Goal: Task Accomplishment & Management: Manage account settings

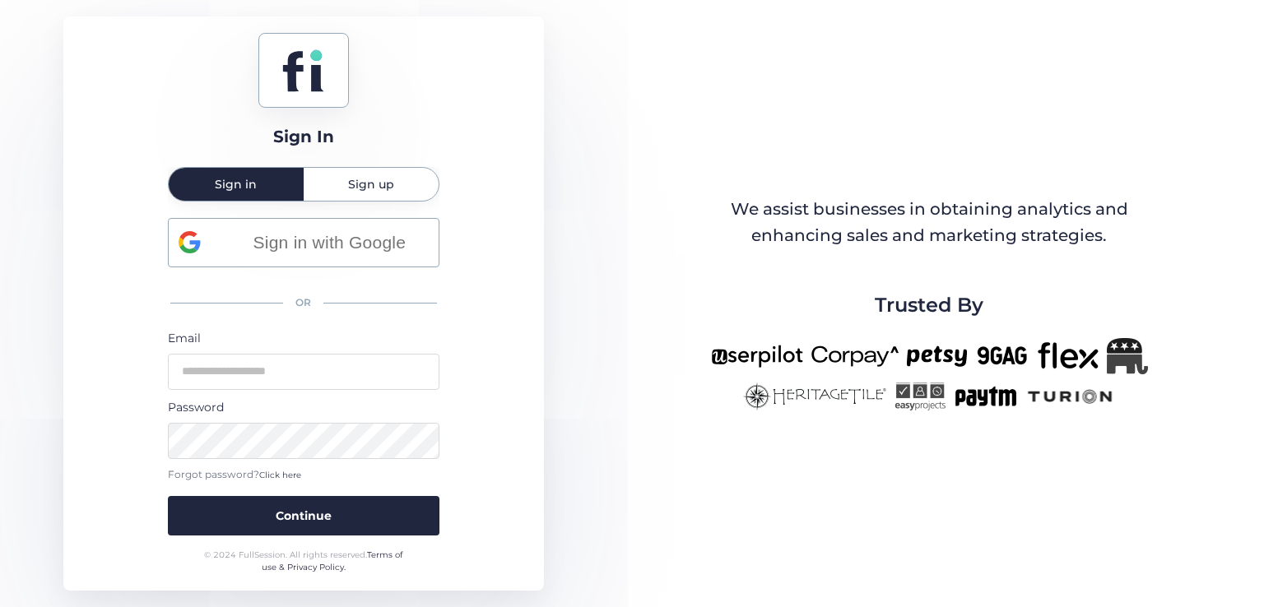
click at [323, 175] on div "Sign up" at bounding box center [371, 184] width 135 height 33
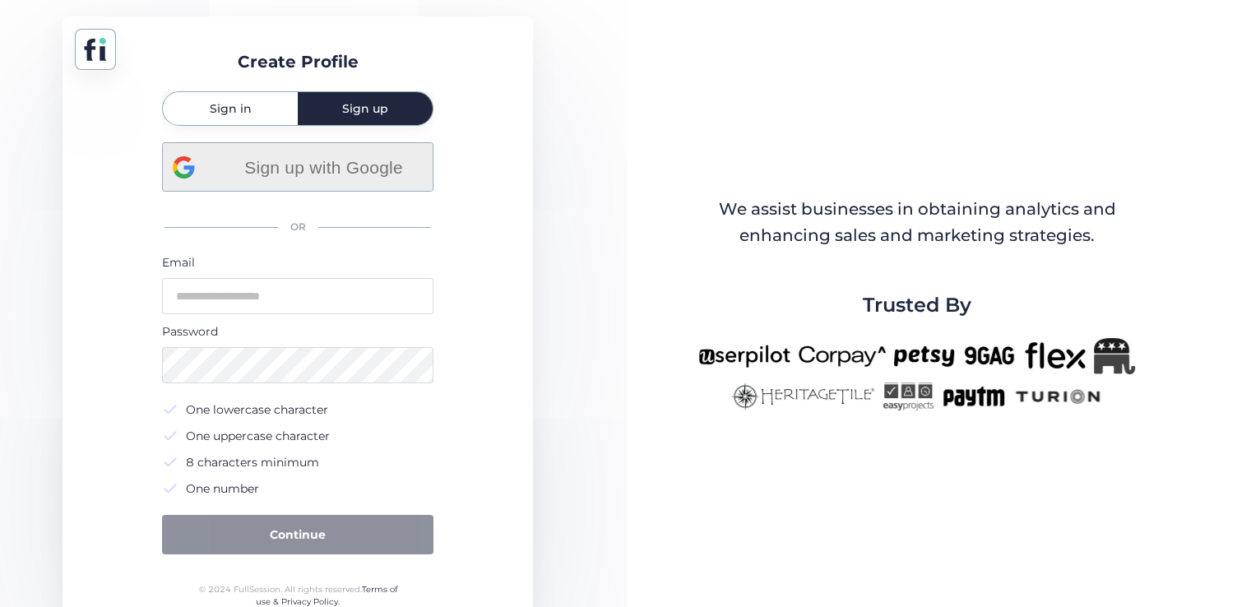
click at [281, 184] on div "Sign up with Google" at bounding box center [298, 167] width 250 height 48
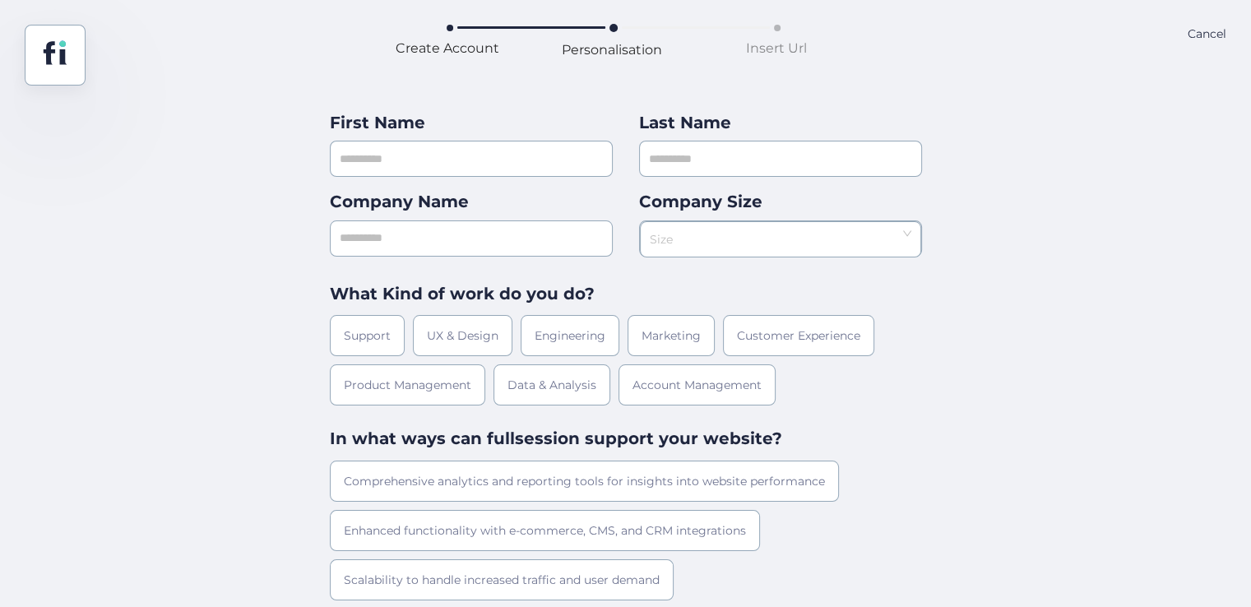
click at [434, 604] on div "Comprehensive analytics and reporting tools for insights into website performan…" at bounding box center [626, 555] width 592 height 189
click at [1199, 31] on div "Cancel" at bounding box center [1207, 55] width 39 height 61
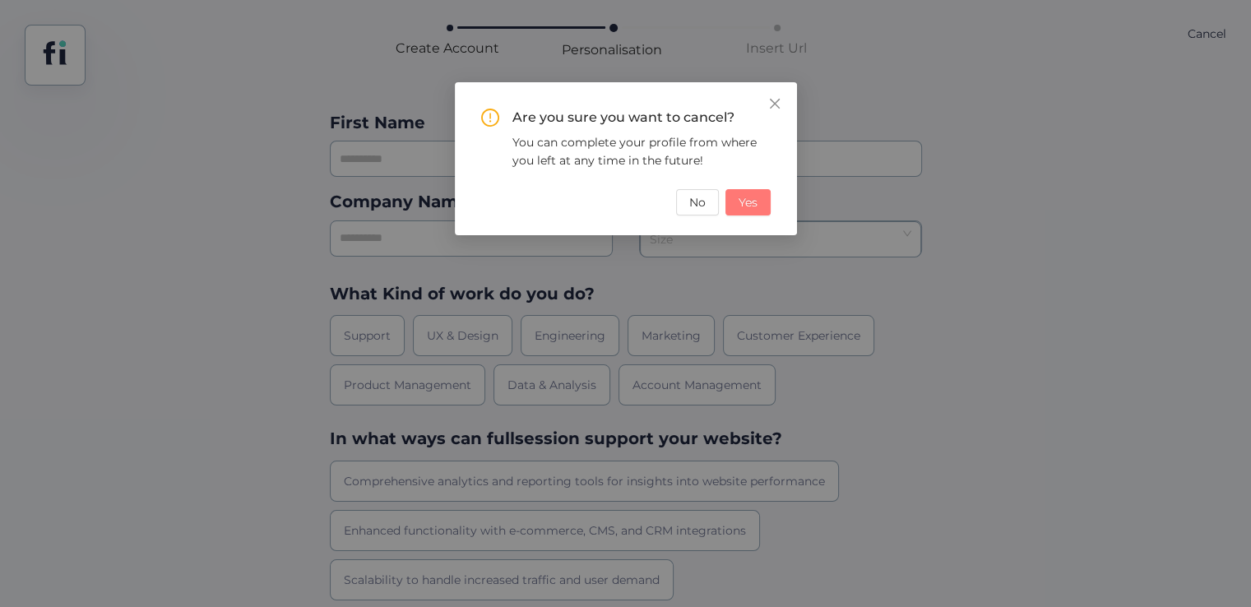
click at [753, 206] on span "Yes" at bounding box center [748, 202] width 19 height 18
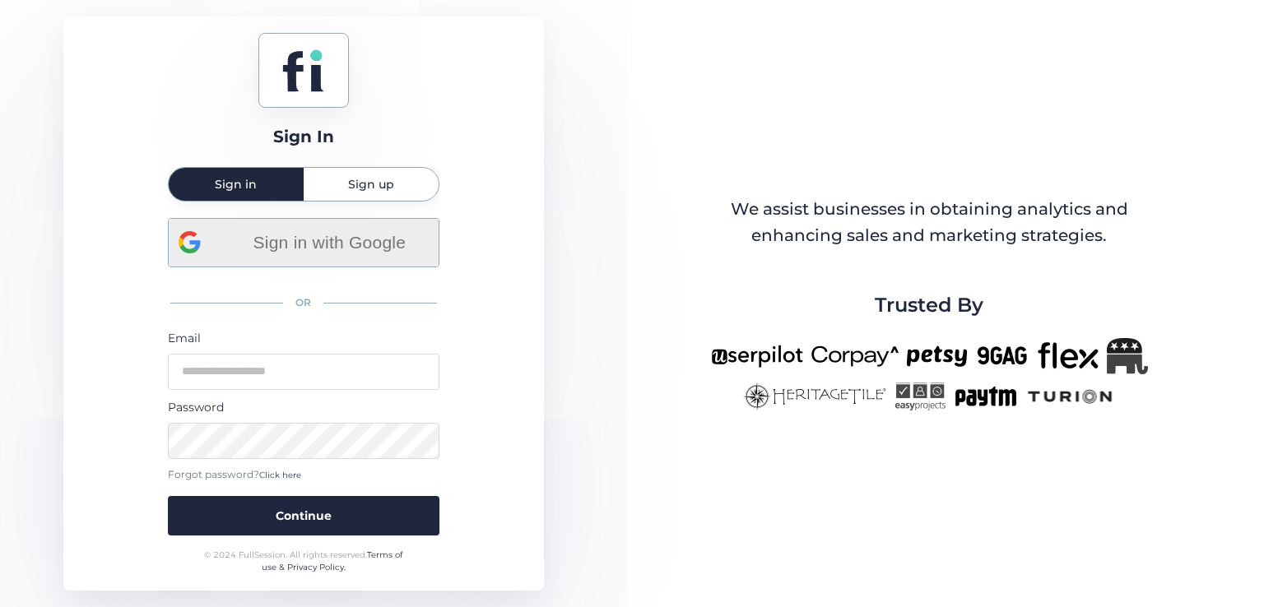
click at [336, 225] on div "Sign in with Google" at bounding box center [304, 243] width 250 height 48
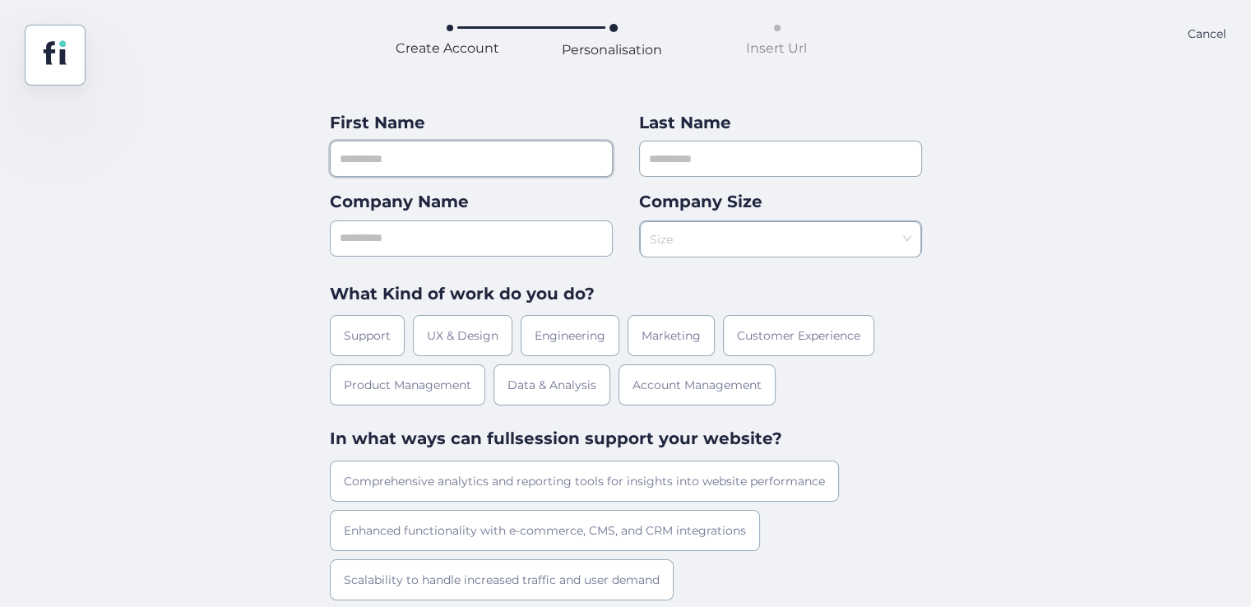
click at [470, 160] on input "text" at bounding box center [471, 159] width 283 height 36
type input "*******"
click at [815, 151] on input "text" at bounding box center [780, 159] width 283 height 36
type input "**********"
click at [538, 154] on input "*******" at bounding box center [471, 159] width 283 height 36
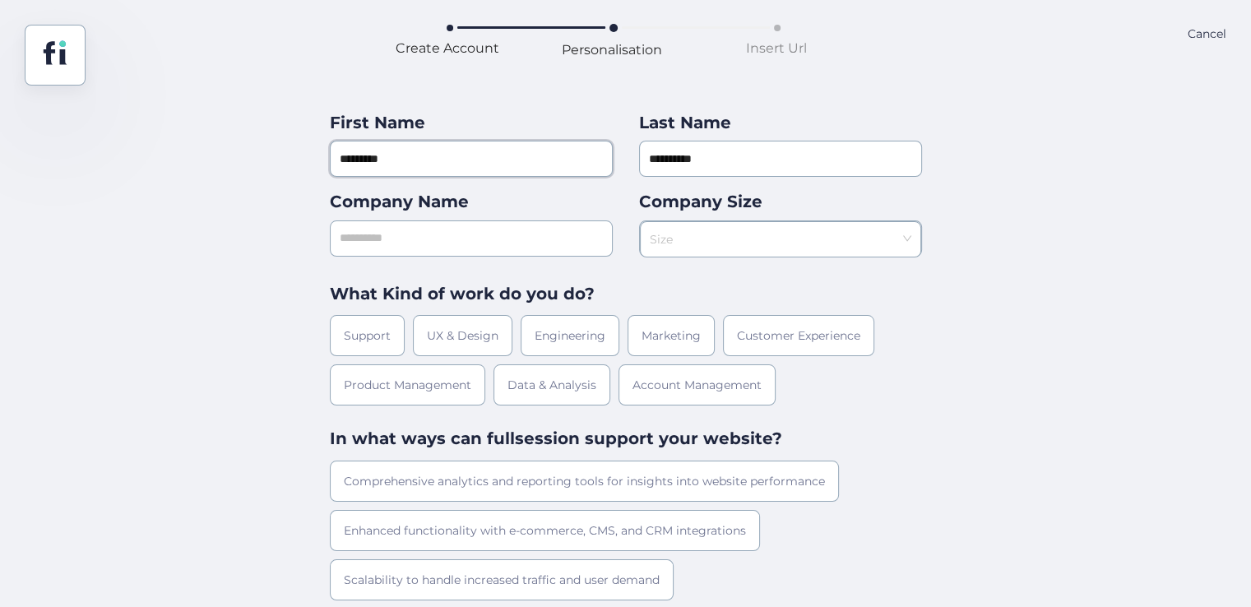
type input "*********"
click at [394, 239] on input "text" at bounding box center [471, 239] width 283 height 36
type input "***"
click at [728, 218] on div "Company Size Size" at bounding box center [780, 222] width 283 height 67
click at [730, 230] on input at bounding box center [775, 234] width 250 height 25
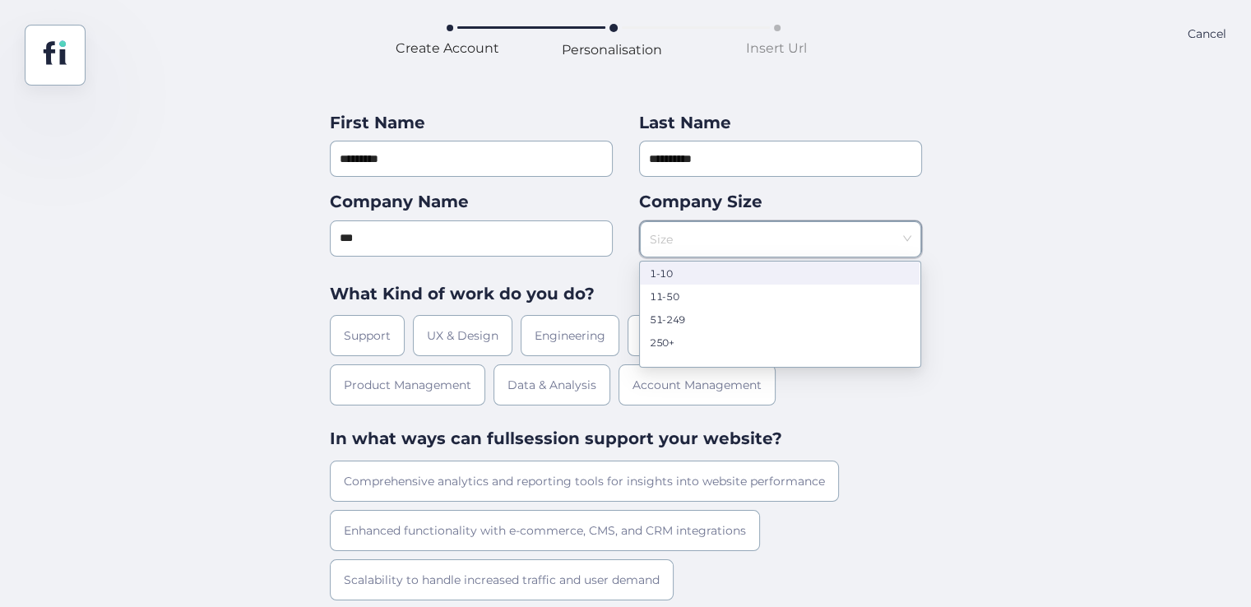
click at [722, 281] on nz-option-item "1-10" at bounding box center [780, 273] width 280 height 23
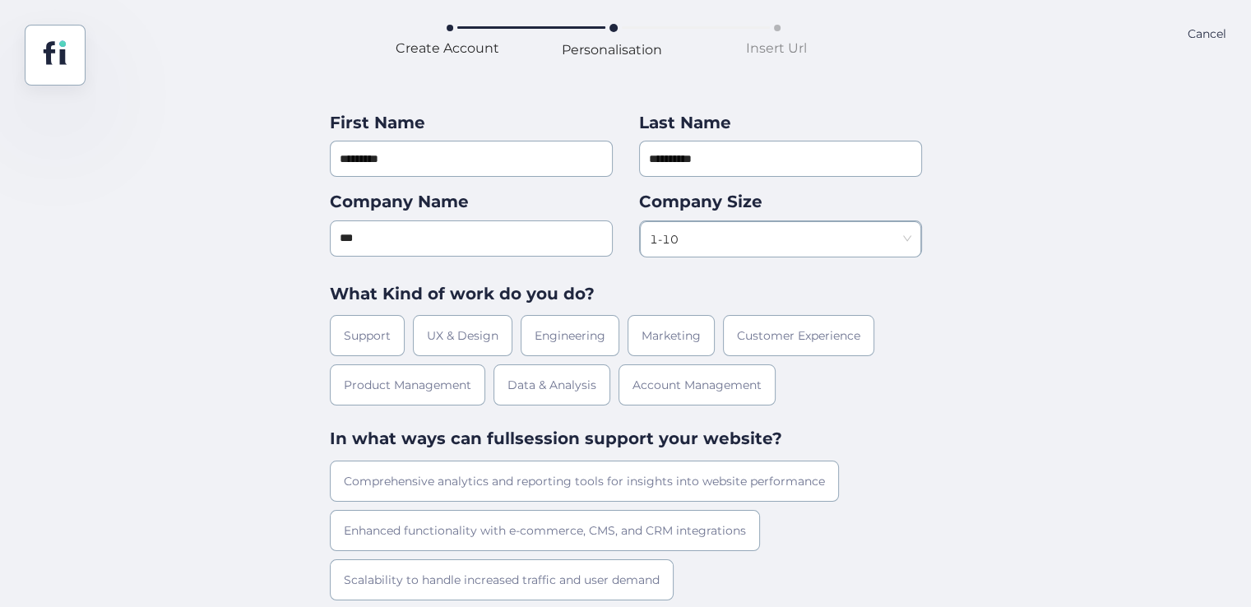
click at [540, 309] on div "What Kind of work do you do? Support UX & Design Engineering Marketing Customer…" at bounding box center [626, 343] width 592 height 124
click at [544, 341] on div "Engineering" at bounding box center [570, 335] width 99 height 41
click at [527, 481] on div "Comprehensive analytics and reporting tools for insights into website performan…" at bounding box center [584, 481] width 509 height 41
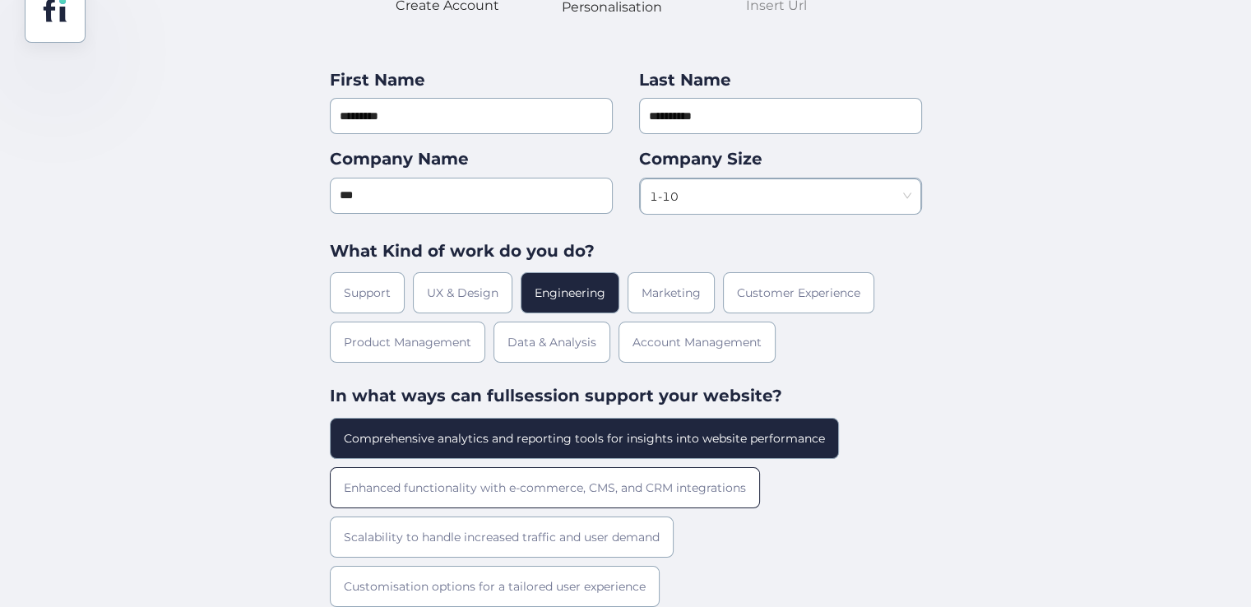
scroll to position [96, 0]
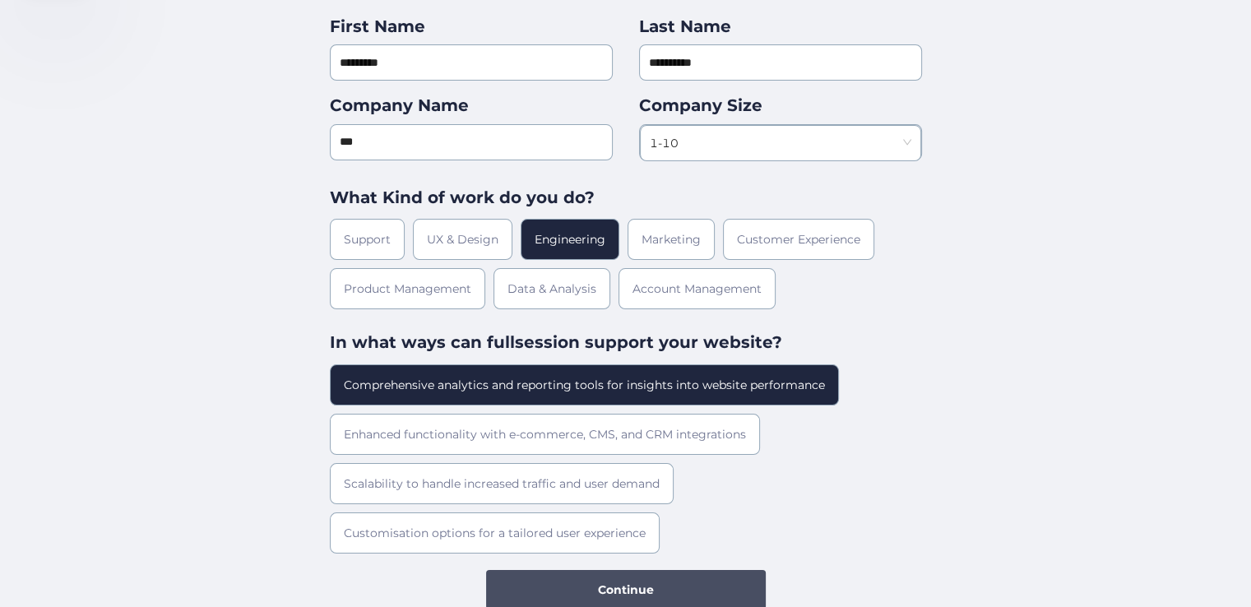
click at [557, 592] on button "Continue" at bounding box center [626, 589] width 280 height 39
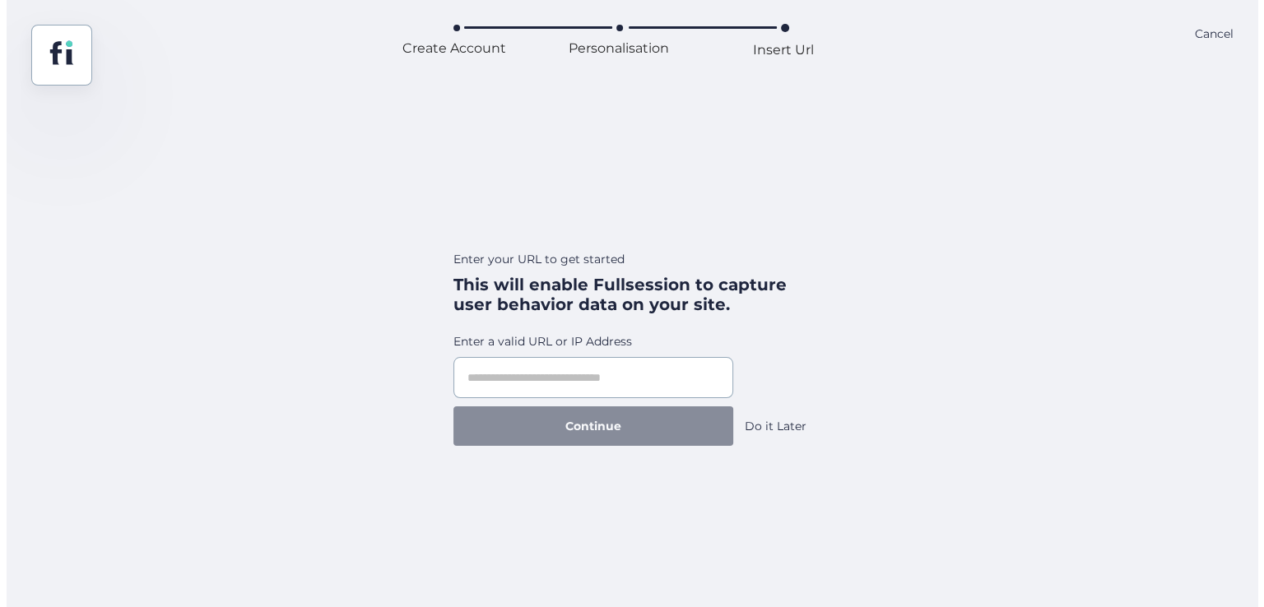
scroll to position [0, 0]
click at [775, 430] on div "Do it Later" at bounding box center [776, 426] width 62 height 18
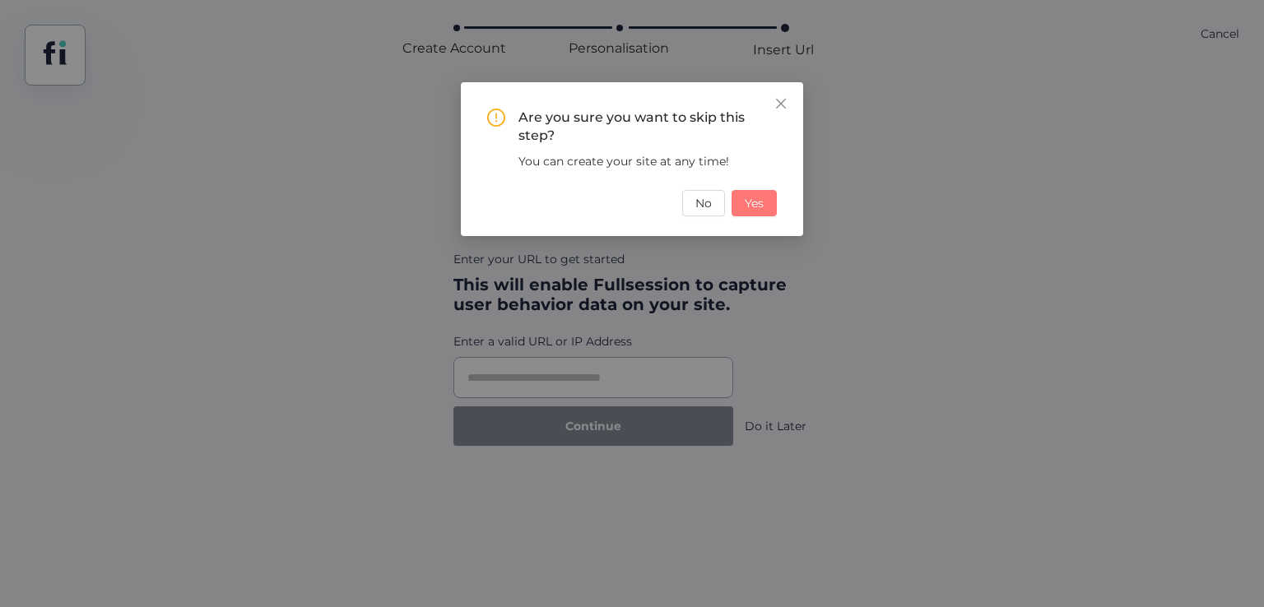
click at [753, 204] on span "Yes" at bounding box center [754, 203] width 19 height 18
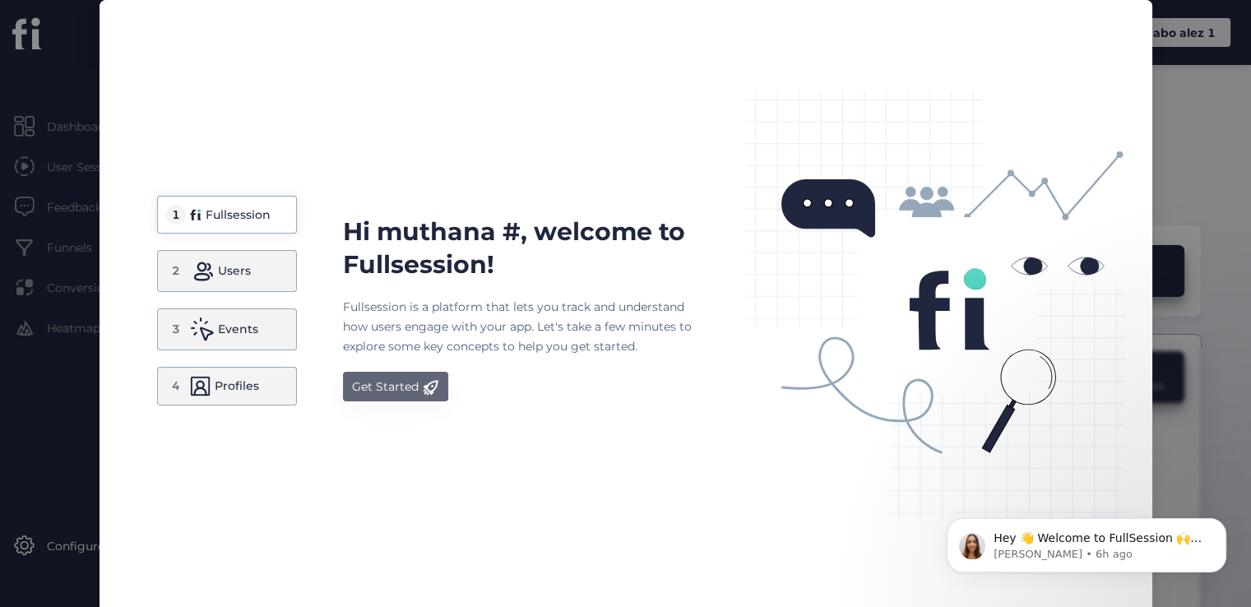
click at [402, 388] on div "Get Started" at bounding box center [385, 387] width 67 height 20
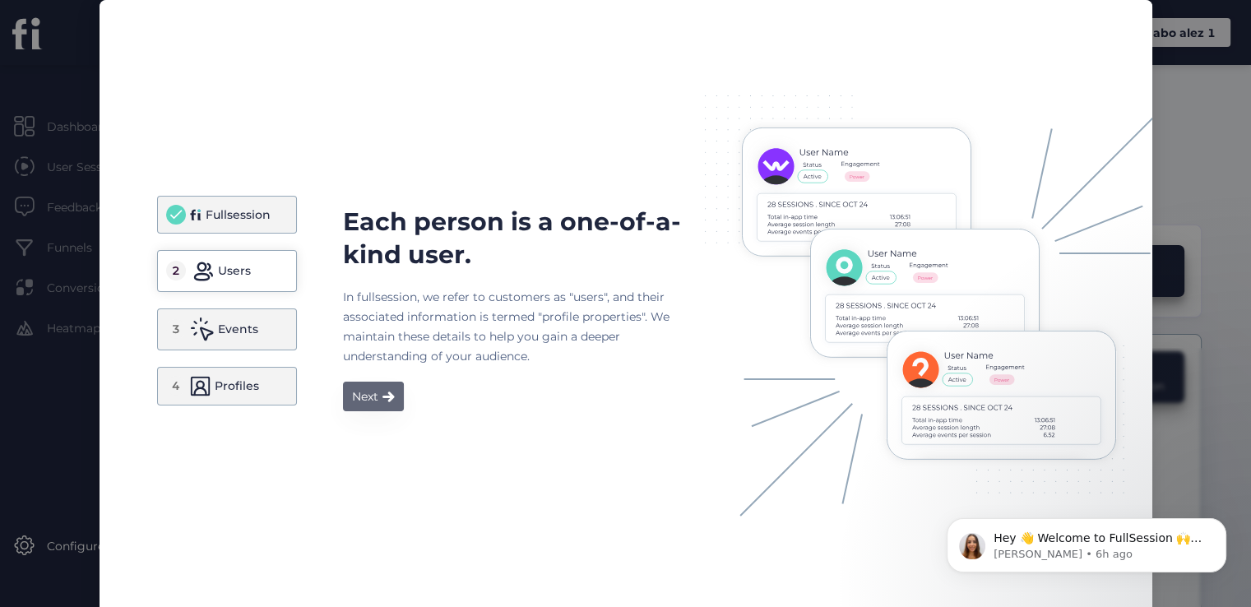
click at [383, 392] on span at bounding box center [389, 397] width 12 height 12
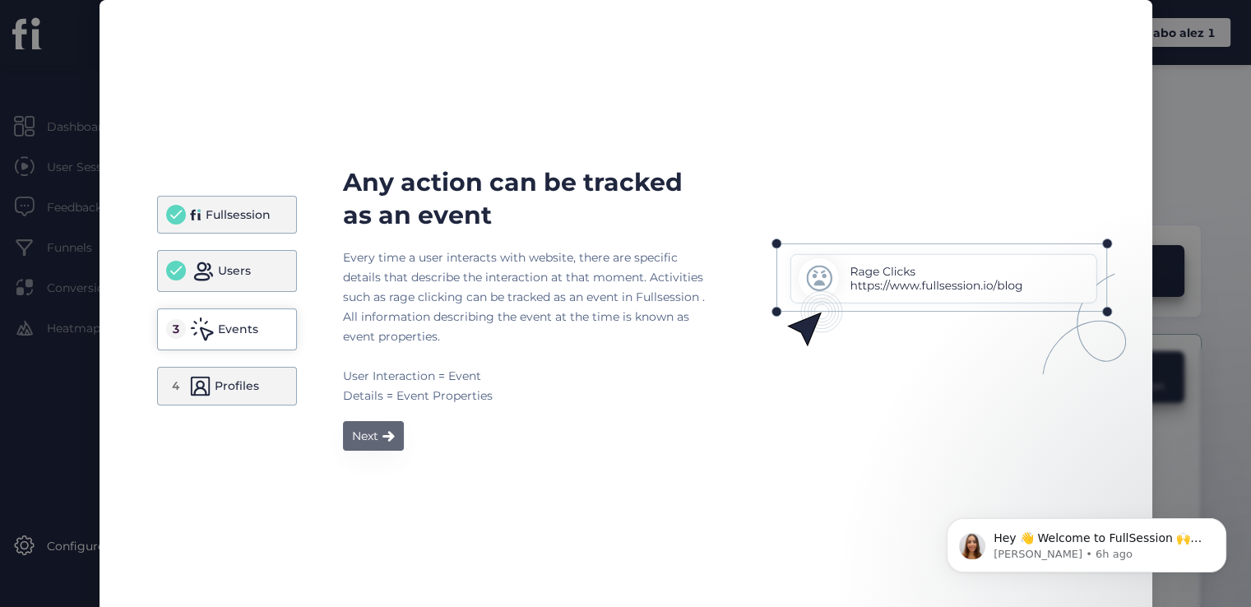
click at [383, 442] on button "Next" at bounding box center [373, 436] width 61 height 30
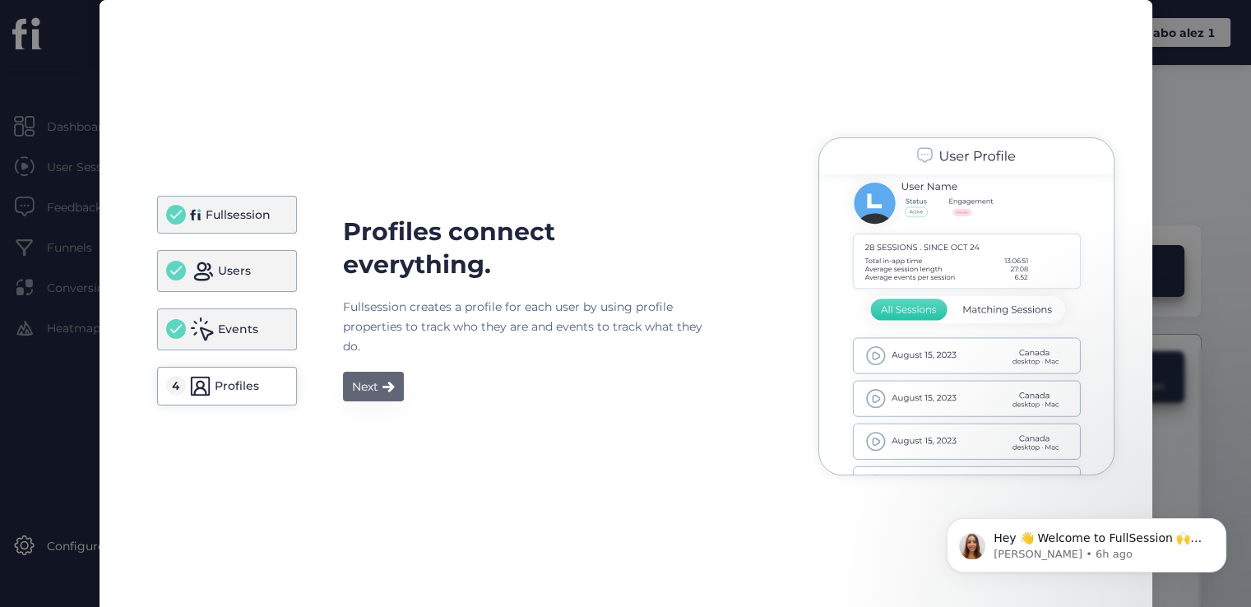
click at [364, 398] on button "Next" at bounding box center [373, 387] width 61 height 30
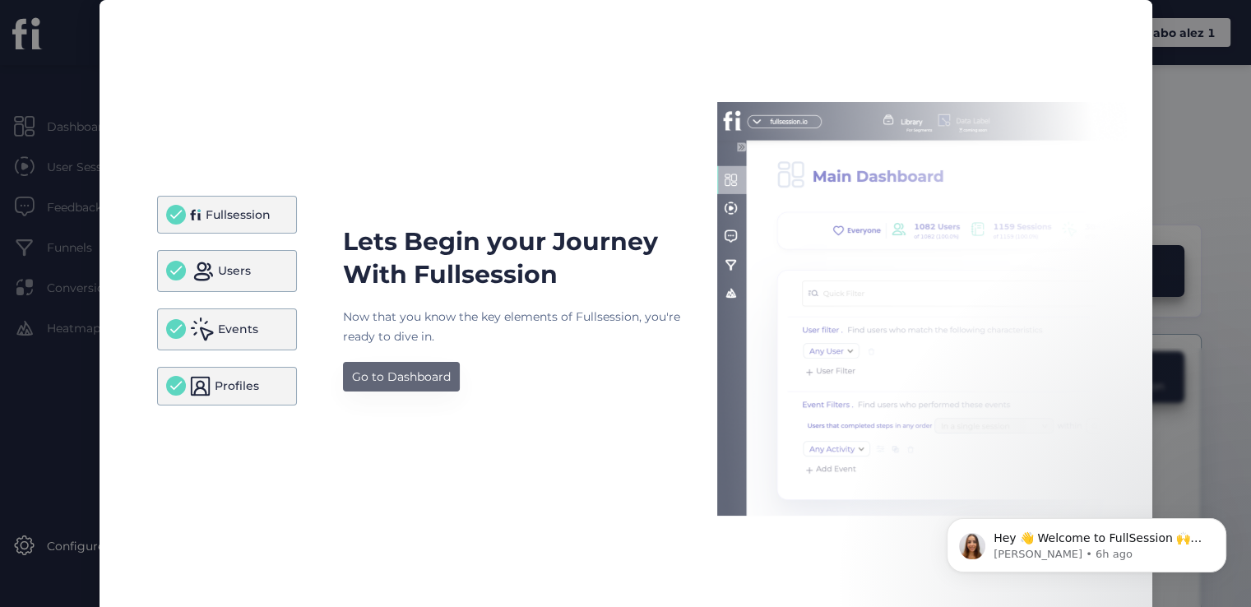
click at [406, 365] on button "Go to Dashboard" at bounding box center [401, 377] width 117 height 30
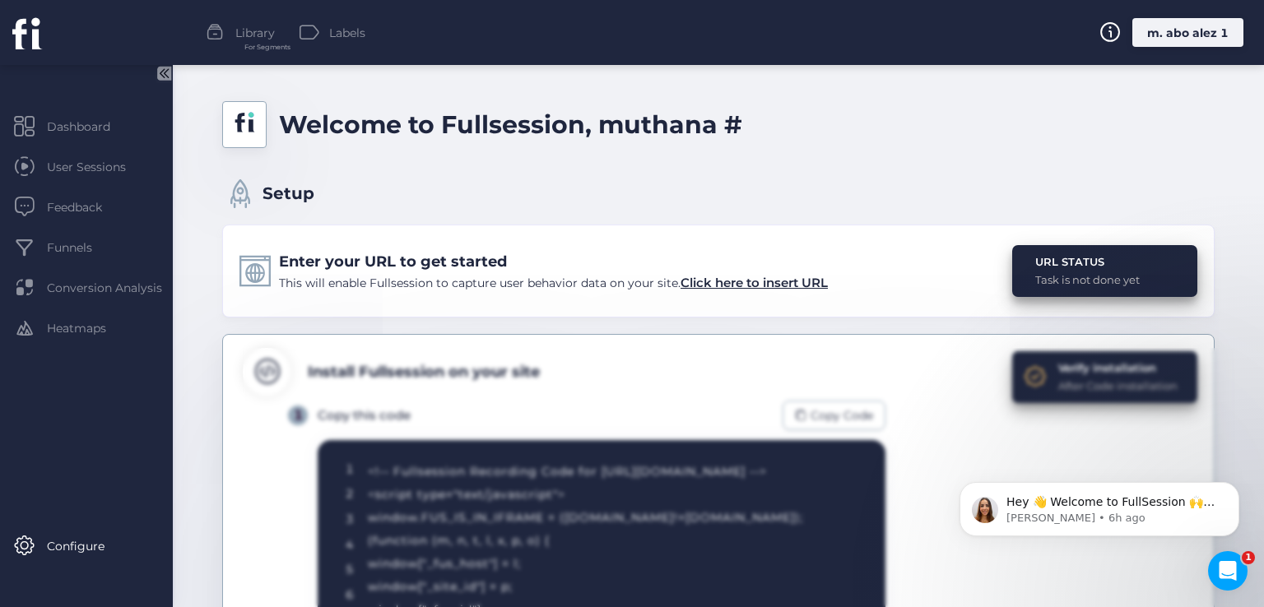
click at [1177, 30] on div "m. abo alez 1" at bounding box center [1187, 32] width 111 height 29
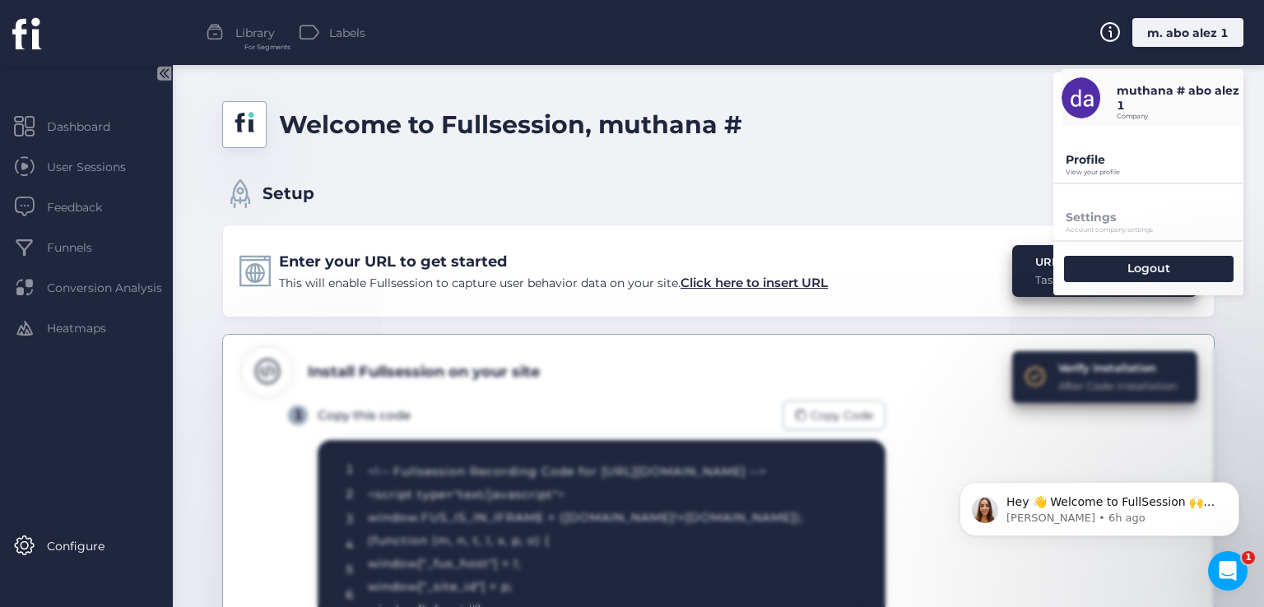
click at [1113, 174] on p "View your profile" at bounding box center [1155, 172] width 178 height 7
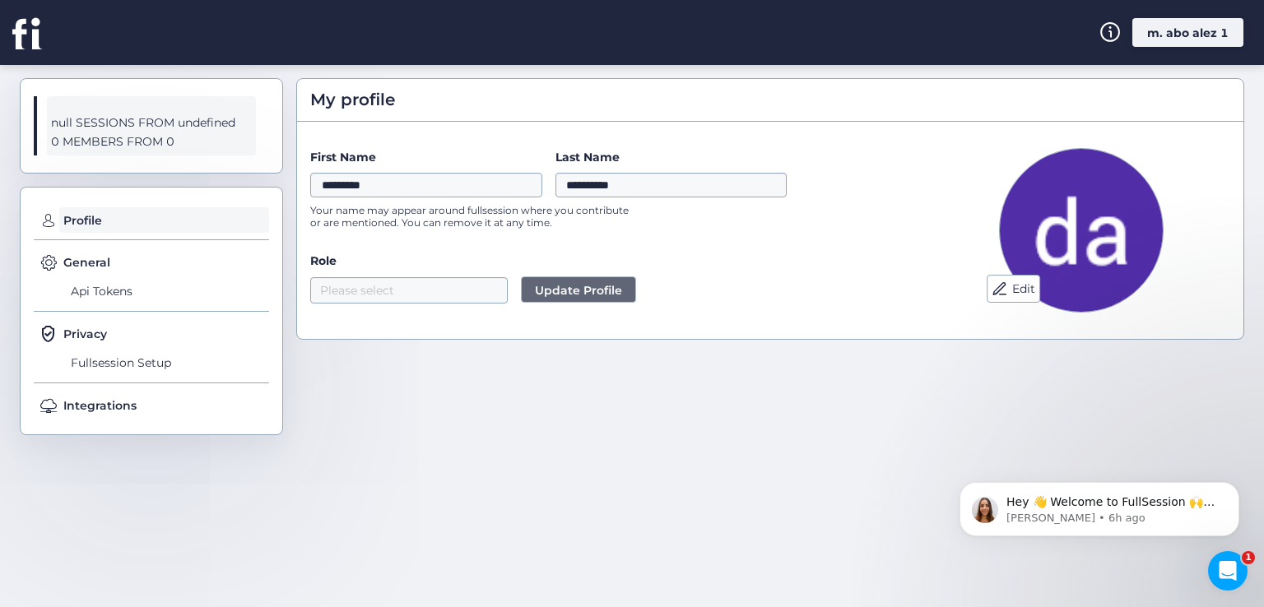
click at [1158, 35] on div "m. abo alez 1" at bounding box center [1187, 32] width 111 height 29
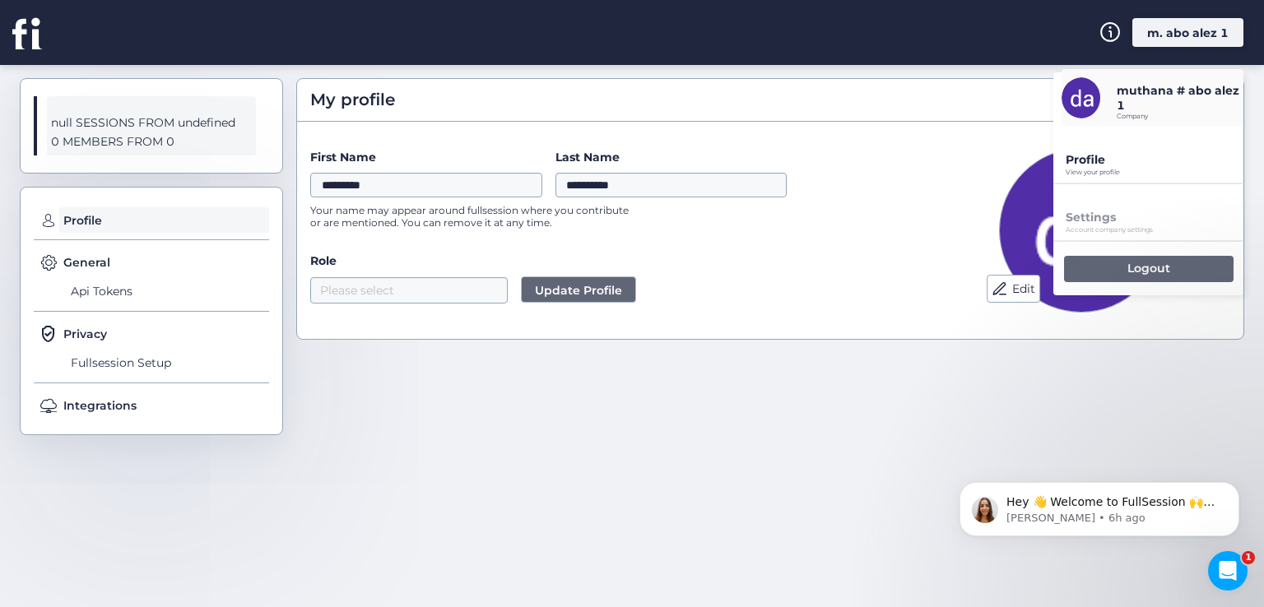
click at [1090, 270] on div "Logout" at bounding box center [1148, 269] width 169 height 26
